Goal: Information Seeking & Learning: Learn about a topic

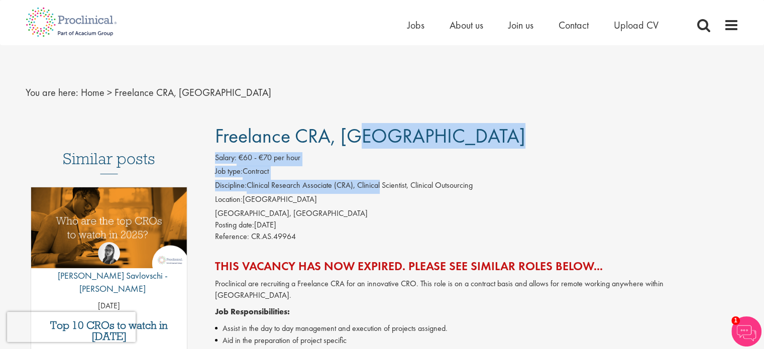
drag, startPoint x: 278, startPoint y: 158, endPoint x: 321, endPoint y: 194, distance: 56.0
click at [323, 196] on li "Location: [GEOGRAPHIC_DATA]" at bounding box center [477, 201] width 524 height 14
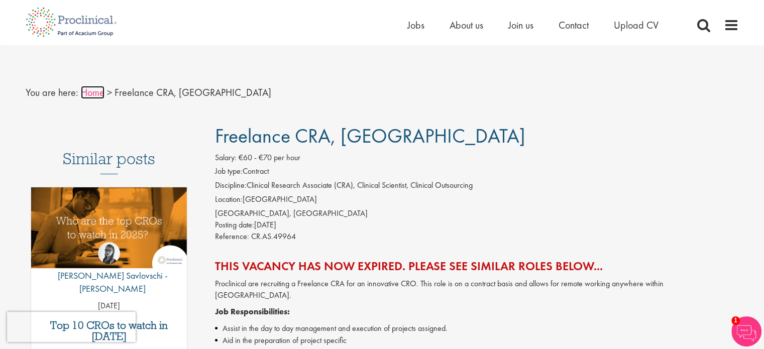
click at [86, 95] on link "Home" at bounding box center [93, 92] width 24 height 13
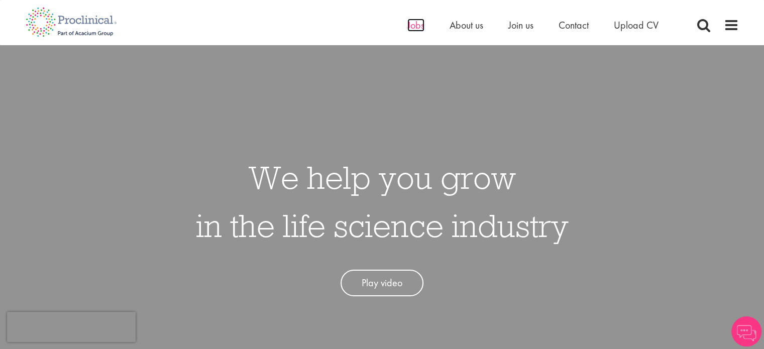
click at [409, 26] on span "Jobs" at bounding box center [416, 25] width 17 height 13
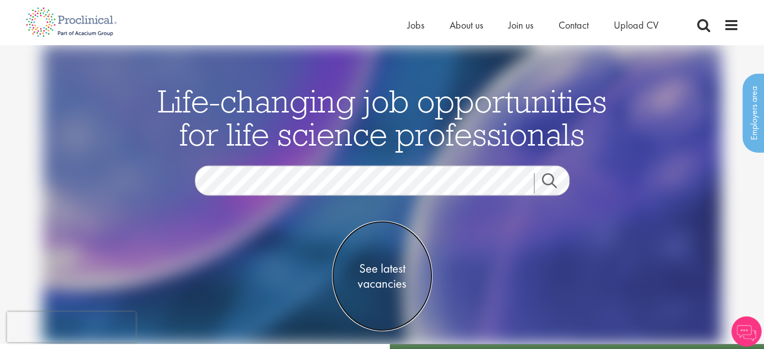
click at [382, 272] on span "See latest vacancies" at bounding box center [382, 276] width 101 height 30
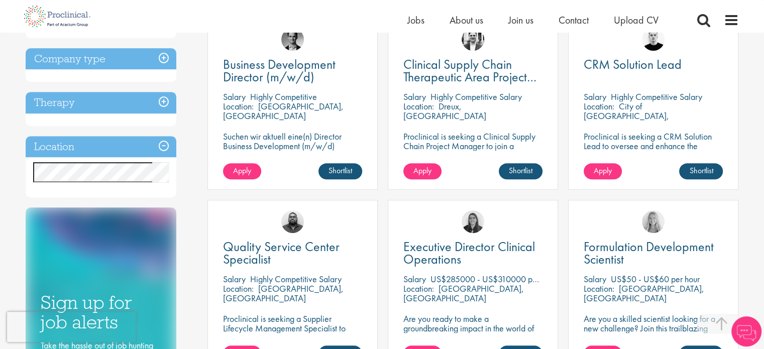
scroll to position [402, 0]
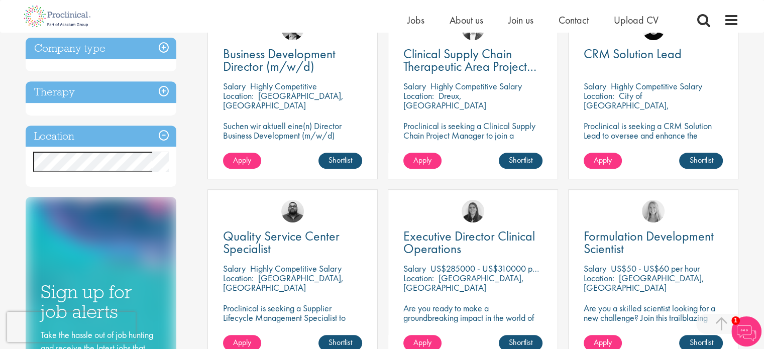
click at [171, 131] on h3 "Location" at bounding box center [101, 137] width 151 height 22
click at [167, 132] on h3 "Location" at bounding box center [101, 137] width 151 height 22
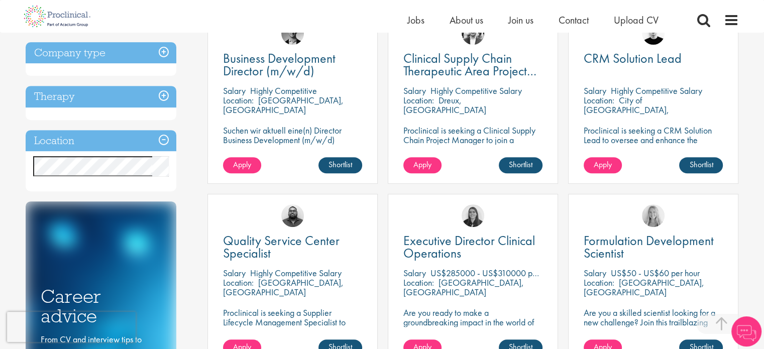
scroll to position [352, 0]
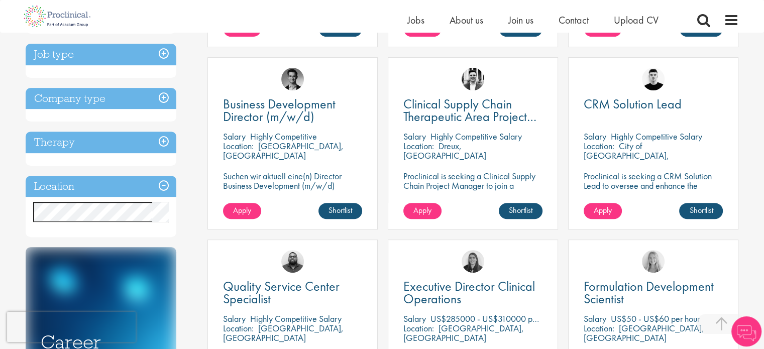
click at [166, 141] on h3 "Therapy" at bounding box center [101, 143] width 151 height 22
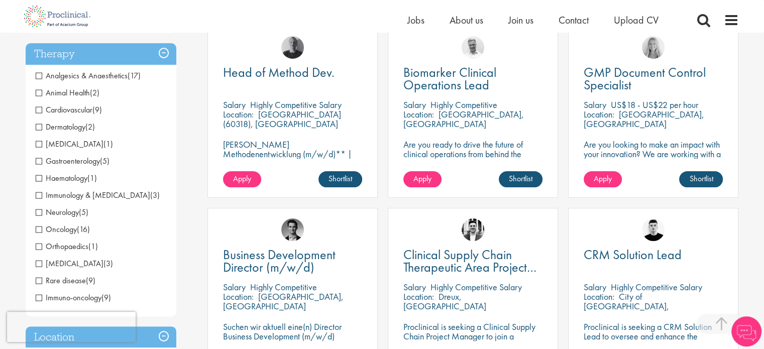
scroll to position [50, 0]
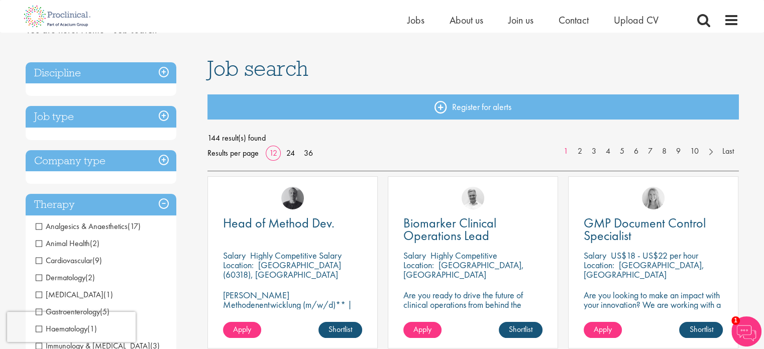
click at [163, 114] on h3 "Job type" at bounding box center [101, 117] width 151 height 22
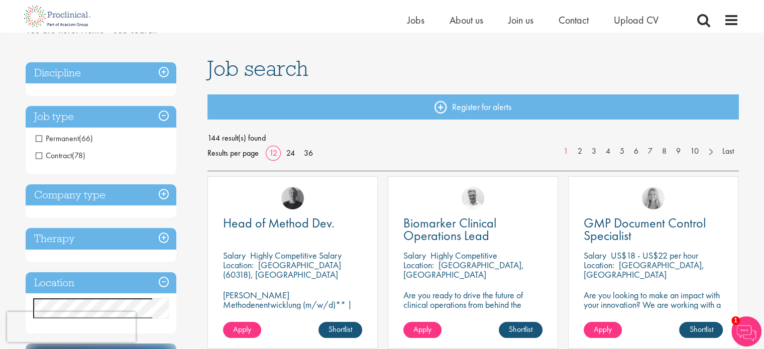
click at [41, 153] on span "Contract" at bounding box center [54, 155] width 36 height 11
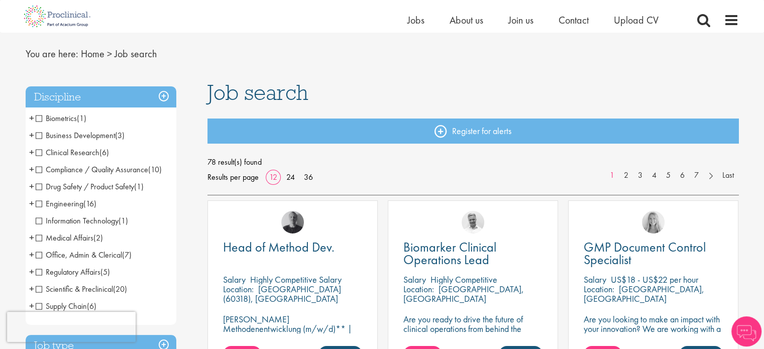
scroll to position [50, 0]
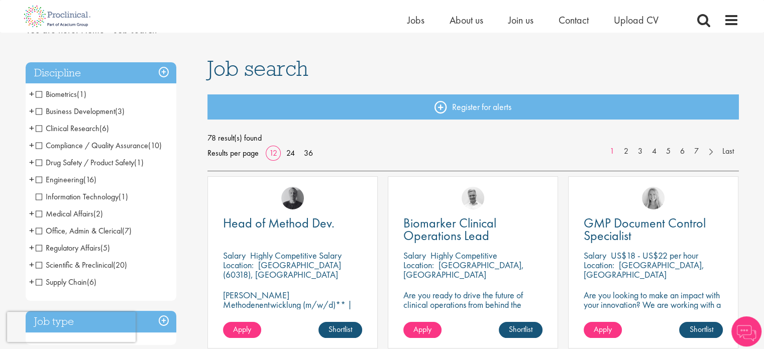
click at [39, 130] on span "Clinical Research" at bounding box center [68, 128] width 64 height 11
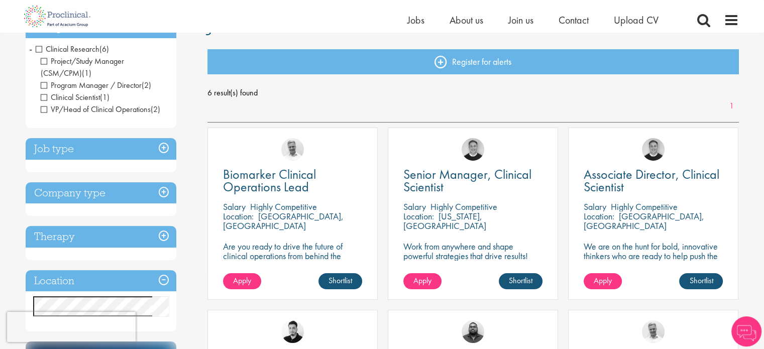
scroll to position [151, 0]
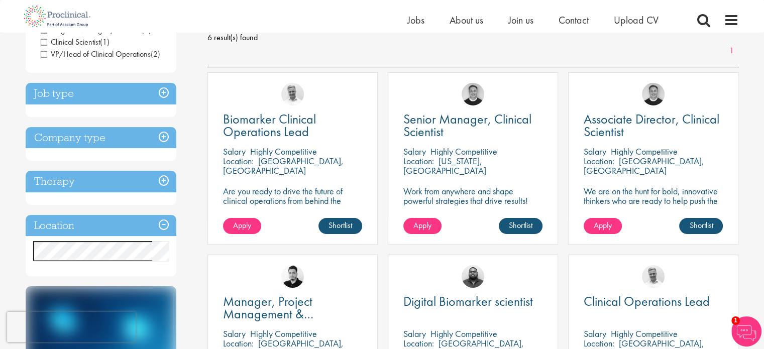
click at [141, 88] on h3 "Job type" at bounding box center [101, 94] width 151 height 22
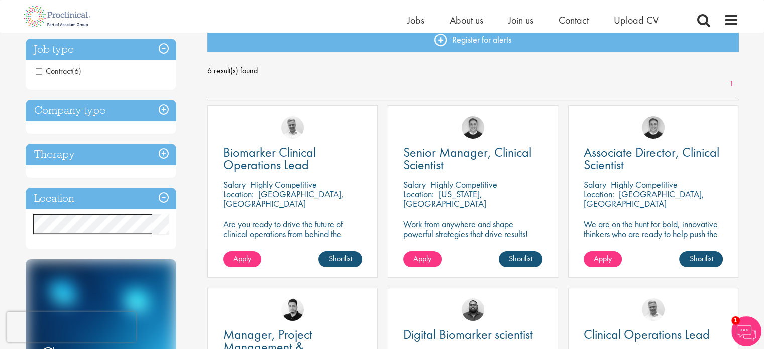
scroll to position [101, 0]
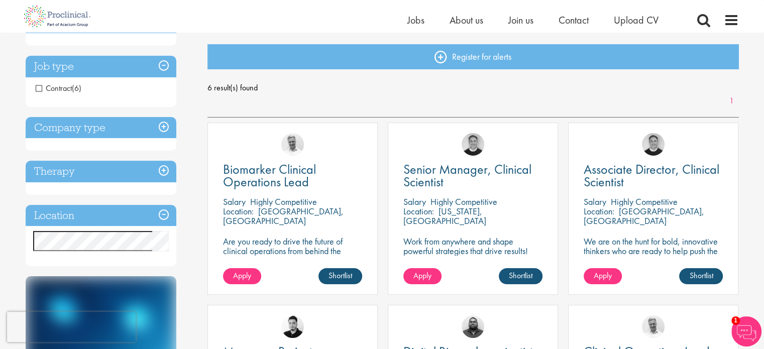
click at [126, 134] on h3 "Company type" at bounding box center [101, 128] width 151 height 22
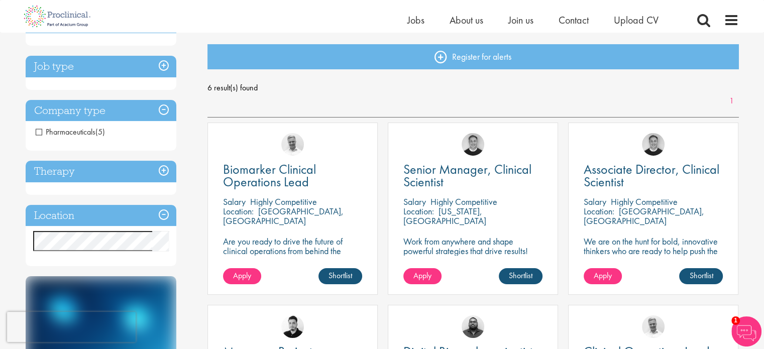
click at [131, 169] on h3 "Therapy" at bounding box center [101, 172] width 151 height 22
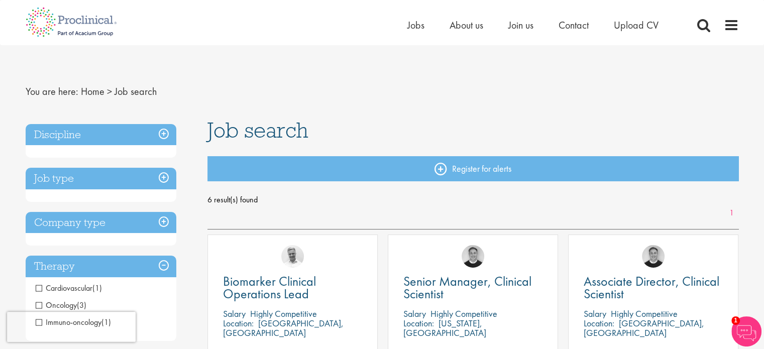
scroll to position [0, 0]
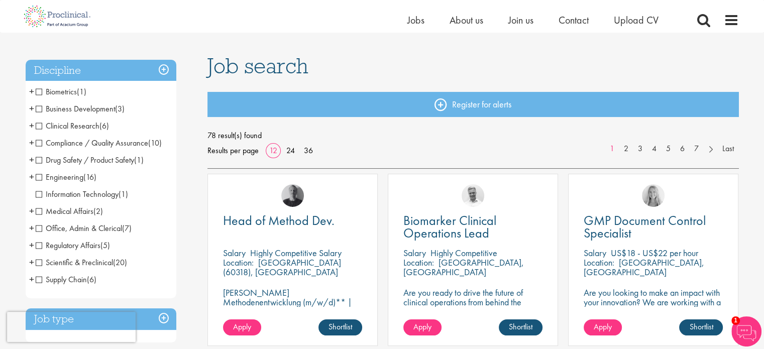
scroll to position [204, 0]
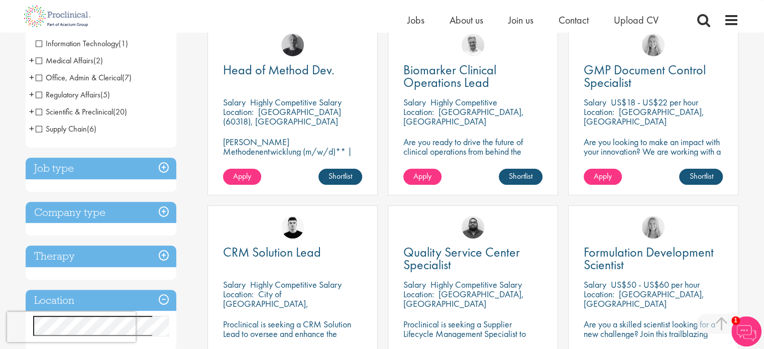
click at [164, 173] on h3 "Job type" at bounding box center [101, 169] width 151 height 22
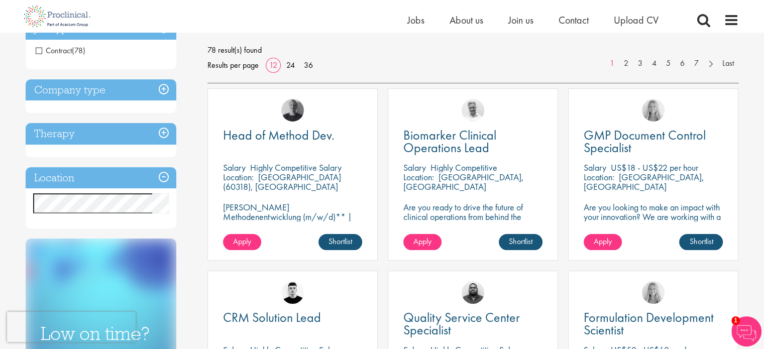
scroll to position [103, 0]
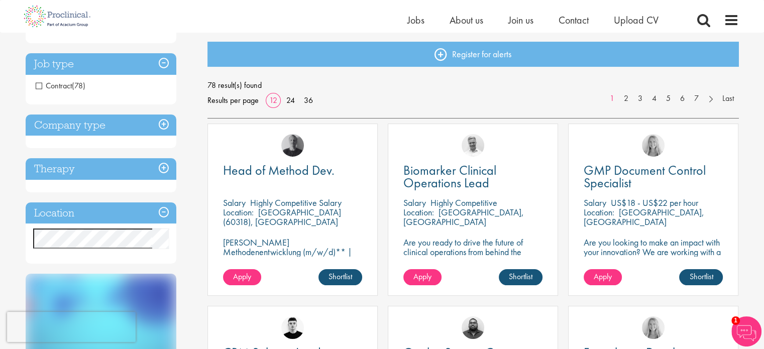
click at [167, 124] on h3 "Company type" at bounding box center [101, 126] width 151 height 22
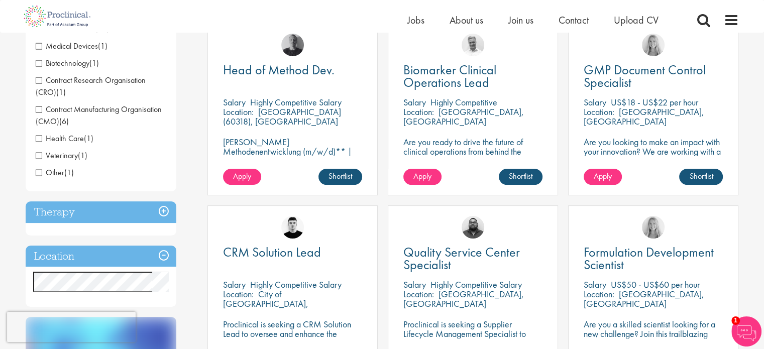
scroll to position [254, 0]
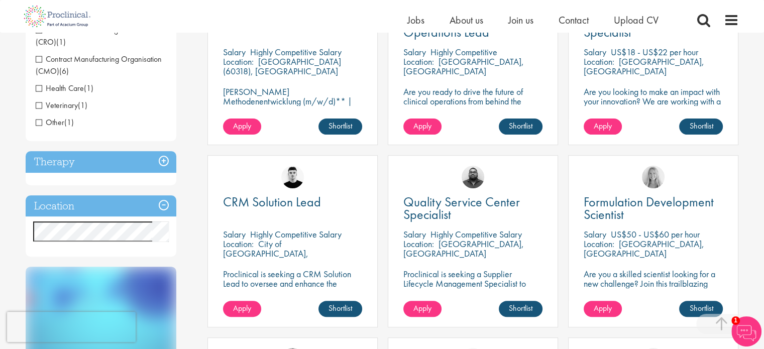
click at [164, 152] on h3 "Therapy" at bounding box center [101, 162] width 151 height 22
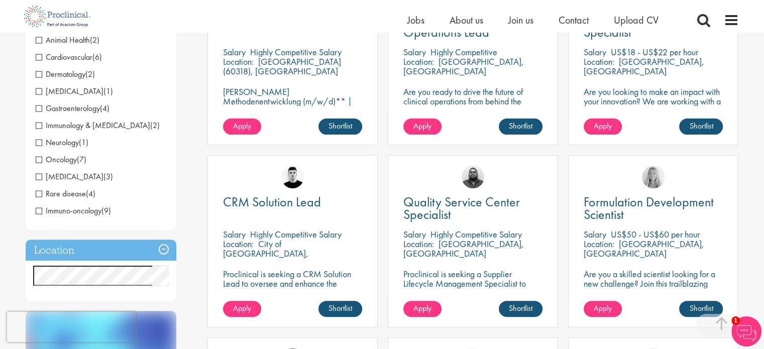
click at [157, 244] on h3 "Location" at bounding box center [101, 251] width 151 height 22
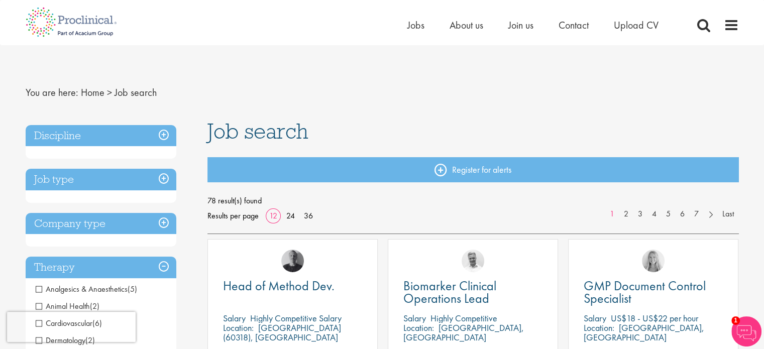
scroll to position [0, 0]
click at [84, 88] on link "Home" at bounding box center [93, 92] width 24 height 13
